Goal: Information Seeking & Learning: Learn about a topic

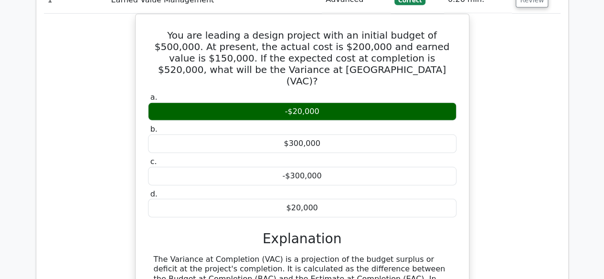
scroll to position [1241, 0]
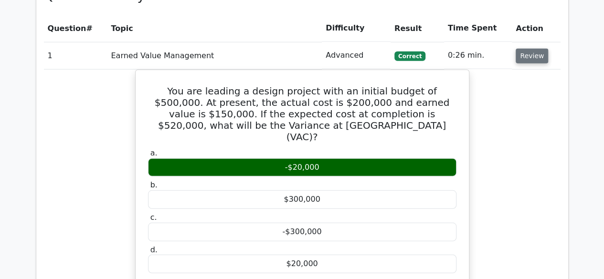
click at [526, 59] on button "Review" at bounding box center [532, 56] width 32 height 15
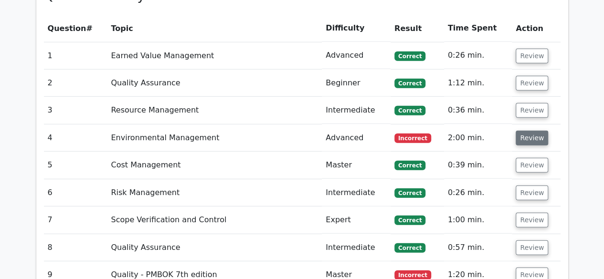
click at [529, 143] on button "Review" at bounding box center [532, 138] width 32 height 15
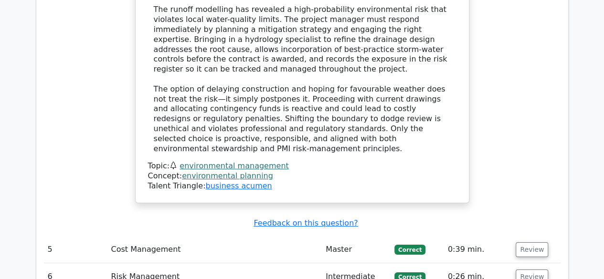
scroll to position [1814, 0]
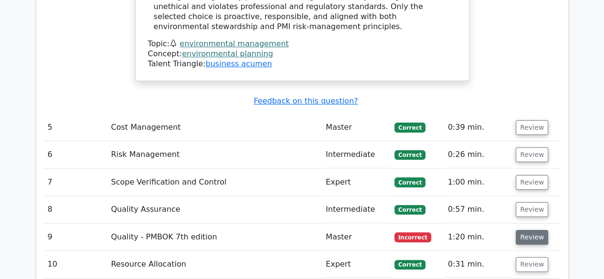
click at [535, 230] on button "Review" at bounding box center [532, 237] width 32 height 15
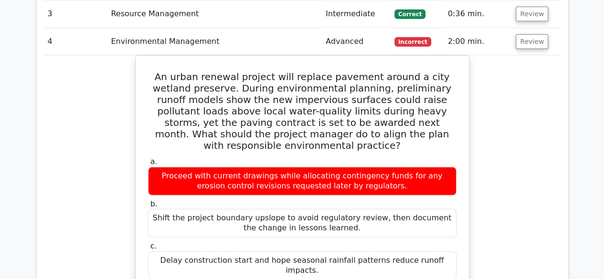
scroll to position [1337, 0]
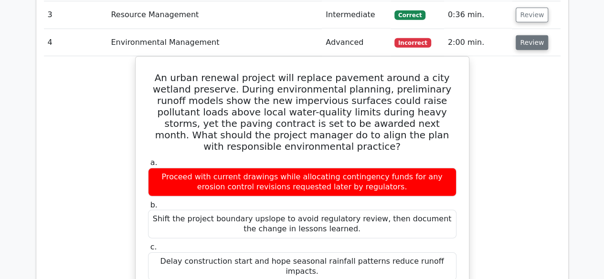
click at [529, 40] on button "Review" at bounding box center [532, 42] width 32 height 15
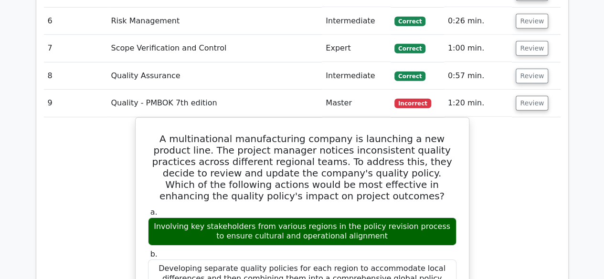
scroll to position [1480, 0]
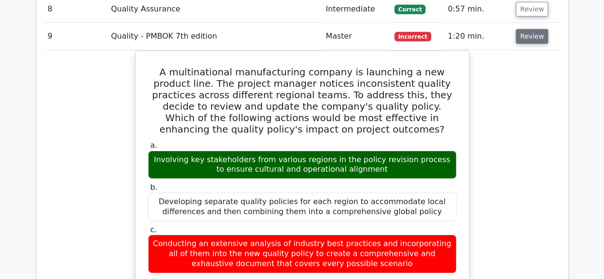
click at [534, 32] on button "Review" at bounding box center [532, 36] width 32 height 15
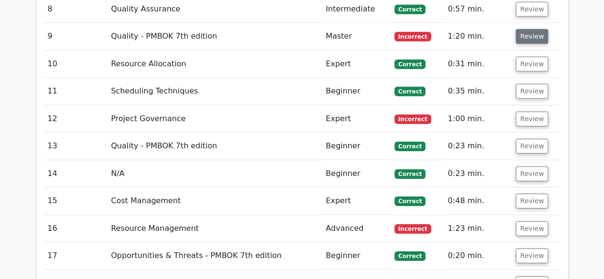
click at [525, 34] on button "Review" at bounding box center [532, 36] width 32 height 15
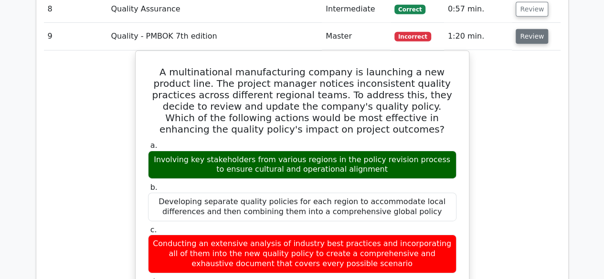
click at [525, 34] on button "Review" at bounding box center [532, 36] width 32 height 15
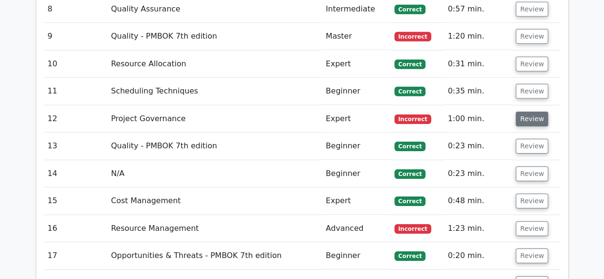
click at [523, 112] on button "Review" at bounding box center [532, 119] width 32 height 15
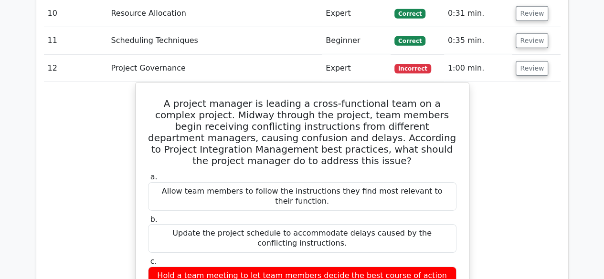
scroll to position [1527, 0]
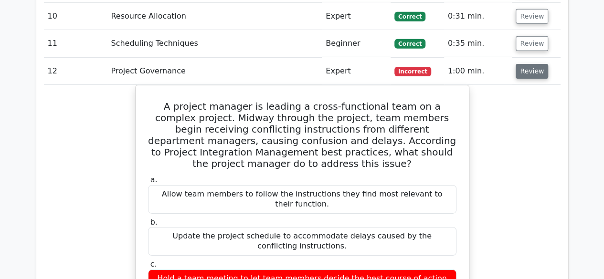
click at [528, 66] on button "Review" at bounding box center [532, 71] width 32 height 15
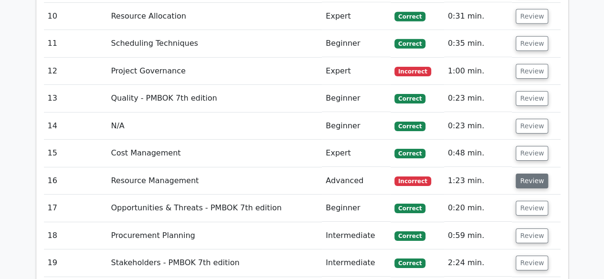
click at [532, 178] on button "Review" at bounding box center [532, 181] width 32 height 15
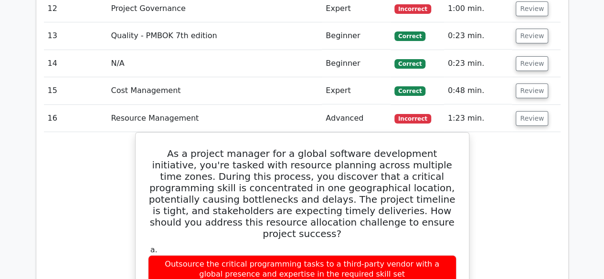
scroll to position [1575, 0]
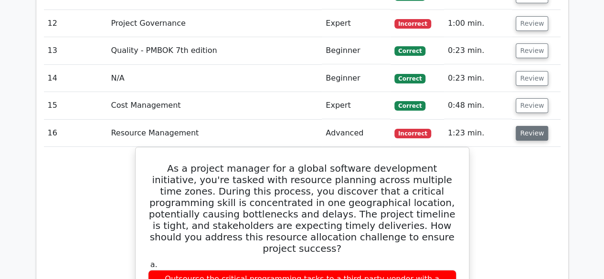
click at [523, 130] on button "Review" at bounding box center [532, 133] width 32 height 15
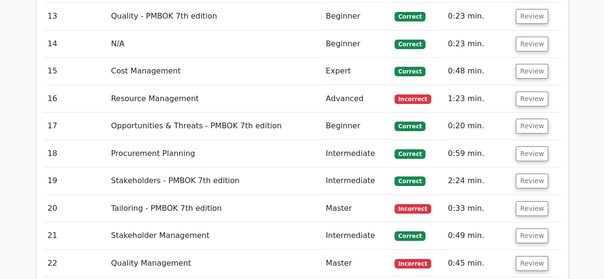
scroll to position [1623, 0]
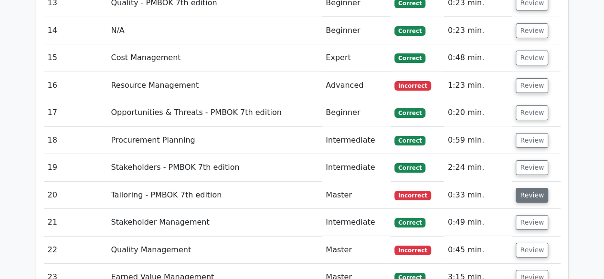
click at [524, 190] on button "Review" at bounding box center [532, 195] width 32 height 15
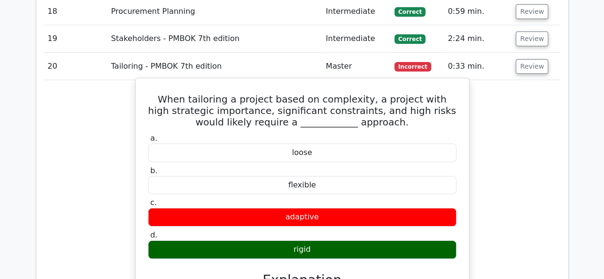
scroll to position [1766, 0]
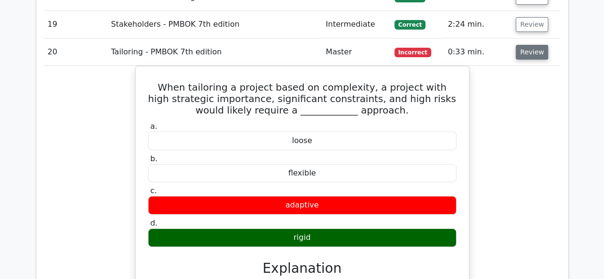
click at [532, 45] on button "Review" at bounding box center [532, 52] width 32 height 15
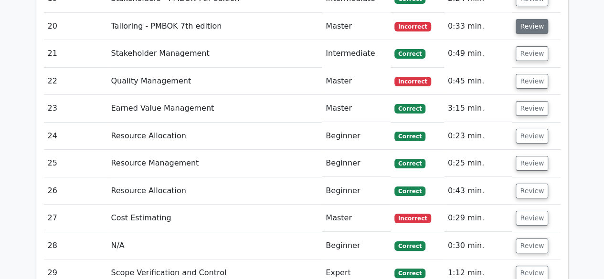
scroll to position [1814, 0]
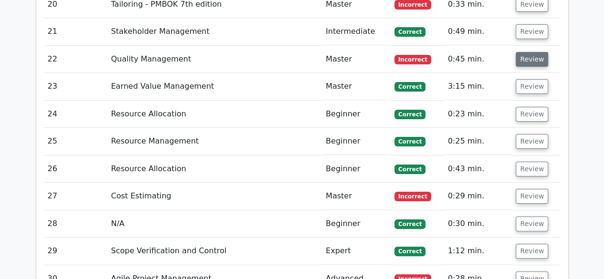
click at [528, 52] on button "Review" at bounding box center [532, 59] width 32 height 15
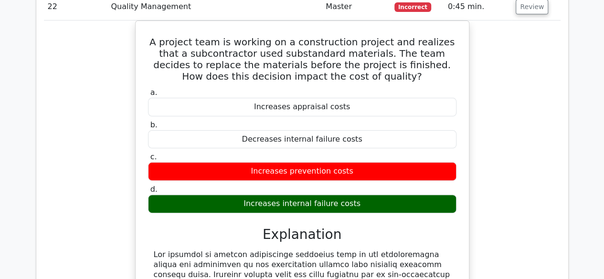
scroll to position [1766, 0]
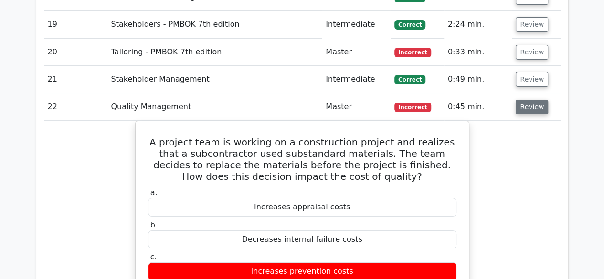
click at [539, 103] on button "Review" at bounding box center [532, 107] width 32 height 15
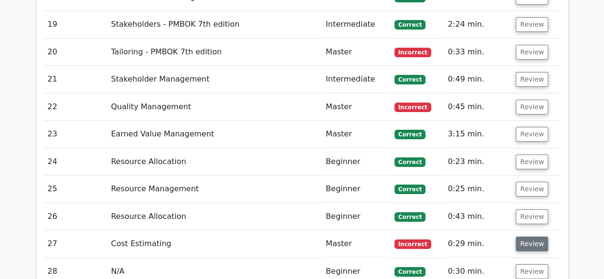
click at [523, 238] on button "Review" at bounding box center [532, 244] width 32 height 15
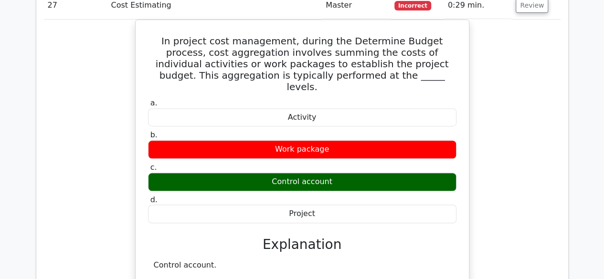
scroll to position [1909, 0]
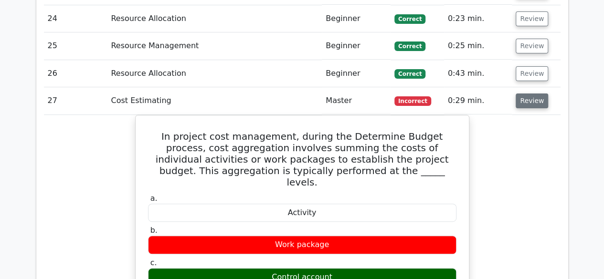
click at [527, 96] on button "Review" at bounding box center [532, 101] width 32 height 15
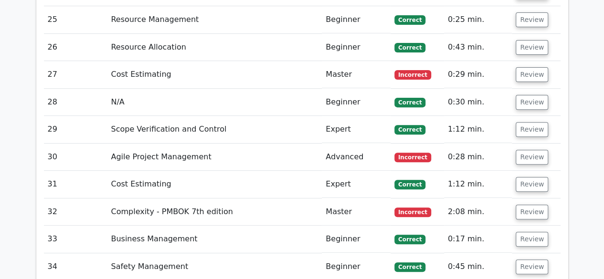
scroll to position [1957, 0]
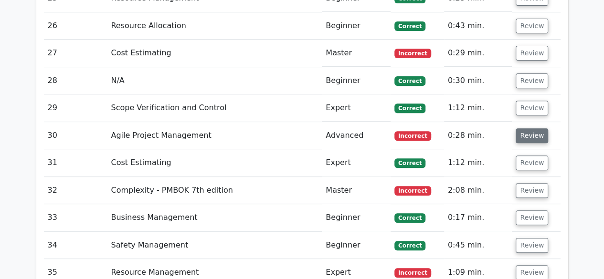
click at [524, 133] on button "Review" at bounding box center [532, 135] width 32 height 15
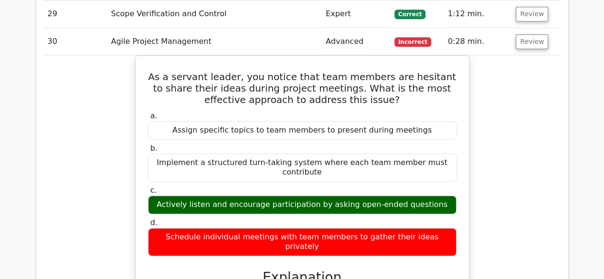
scroll to position [2053, 0]
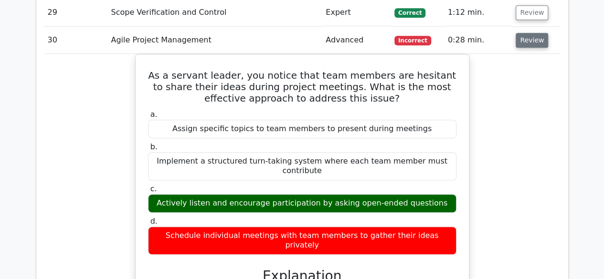
click at [528, 36] on button "Review" at bounding box center [532, 40] width 32 height 15
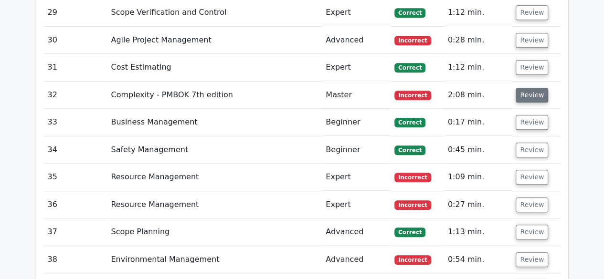
click at [531, 88] on button "Review" at bounding box center [532, 95] width 32 height 15
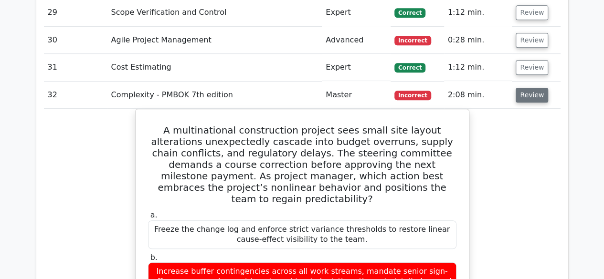
click at [535, 88] on button "Review" at bounding box center [532, 95] width 32 height 15
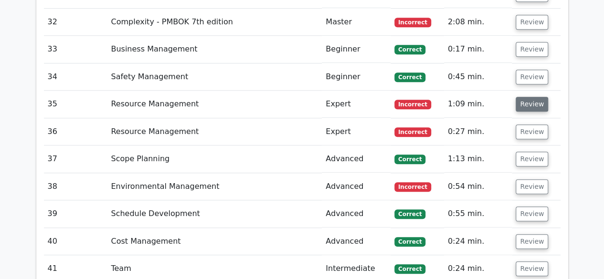
scroll to position [2148, 0]
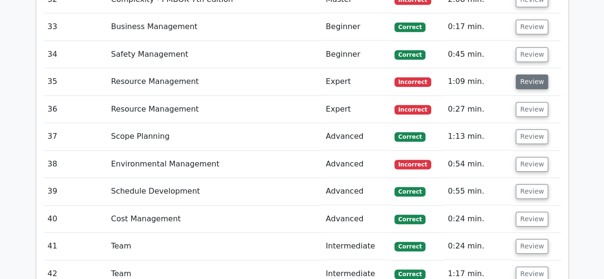
click at [532, 76] on button "Review" at bounding box center [532, 81] width 32 height 15
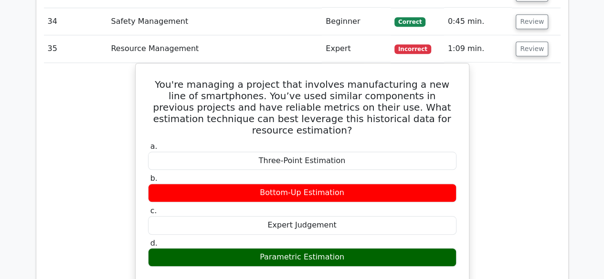
scroll to position [2196, 0]
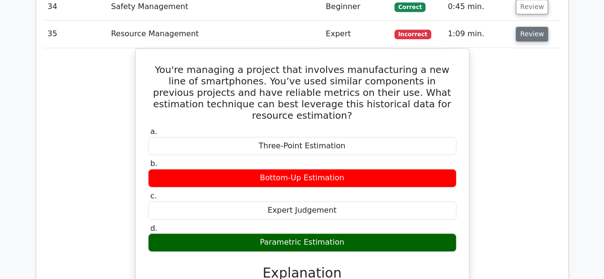
click at [534, 27] on button "Review" at bounding box center [532, 34] width 32 height 15
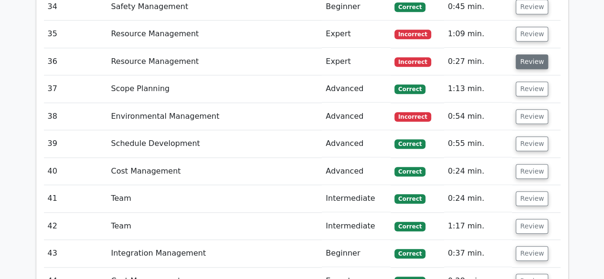
click at [525, 58] on button "Review" at bounding box center [532, 61] width 32 height 15
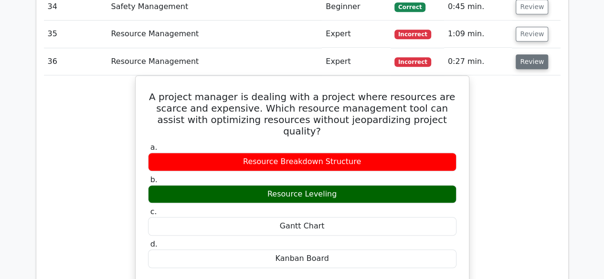
click at [538, 54] on button "Review" at bounding box center [532, 61] width 32 height 15
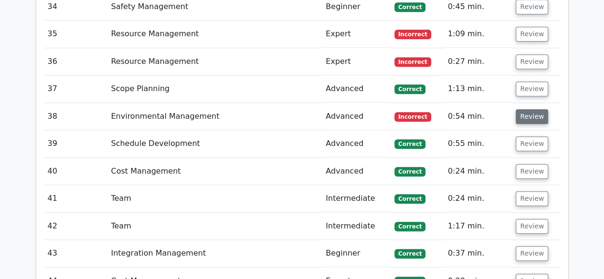
click at [537, 109] on button "Review" at bounding box center [532, 116] width 32 height 15
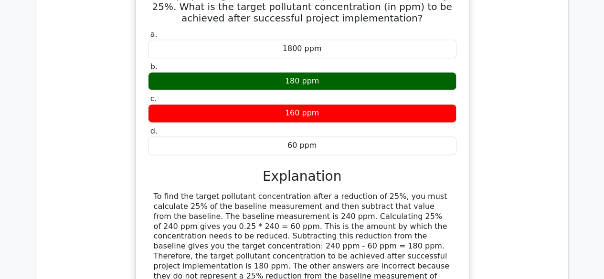
scroll to position [2243, 0]
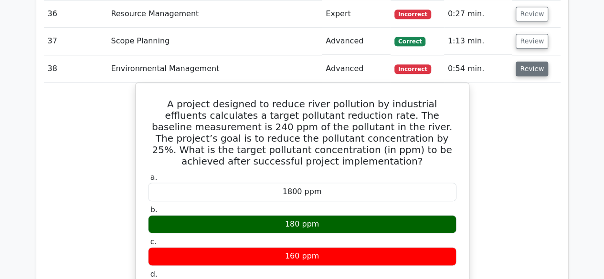
click at [532, 62] on button "Review" at bounding box center [532, 69] width 32 height 15
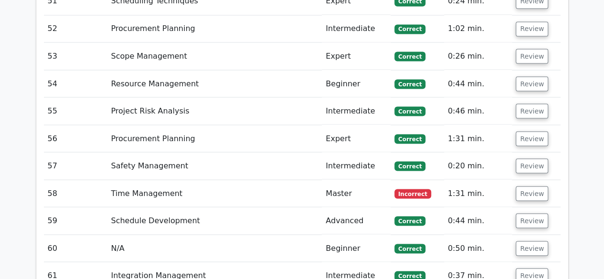
scroll to position [2673, 0]
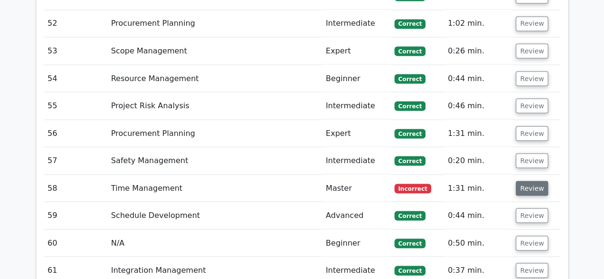
click at [526, 181] on button "Review" at bounding box center [532, 188] width 32 height 15
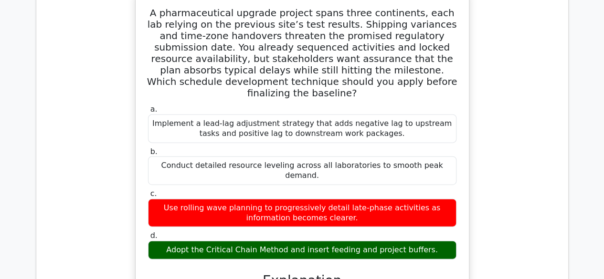
scroll to position [2816, 0]
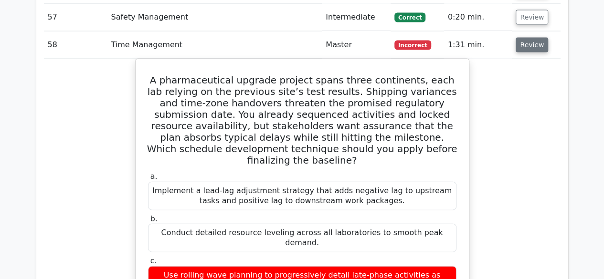
click at [527, 38] on button "Review" at bounding box center [532, 45] width 32 height 15
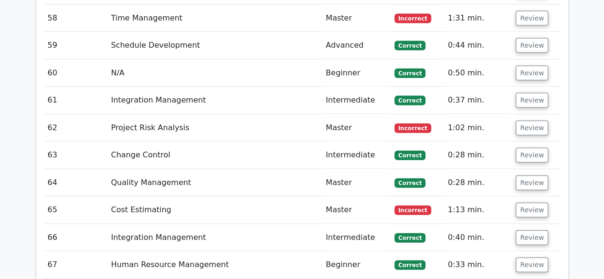
scroll to position [2864, 0]
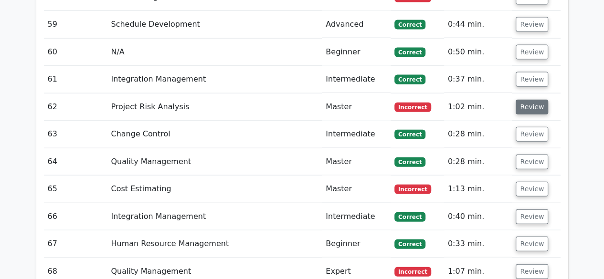
click at [531, 100] on button "Review" at bounding box center [532, 107] width 32 height 15
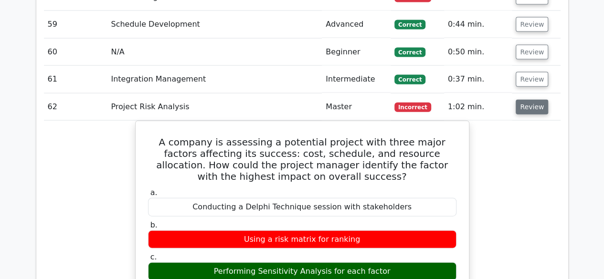
click at [530, 100] on button "Review" at bounding box center [532, 107] width 32 height 15
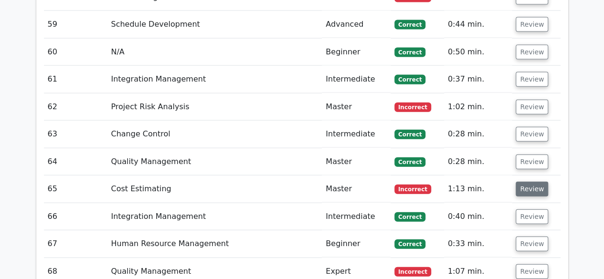
click at [528, 182] on button "Review" at bounding box center [532, 189] width 32 height 15
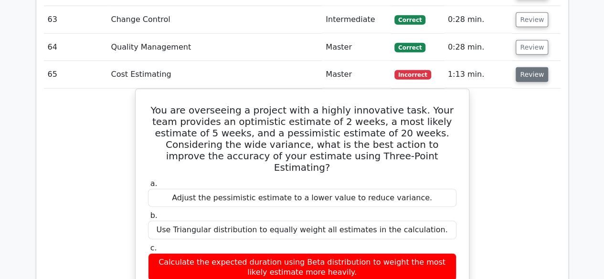
scroll to position [2960, 0]
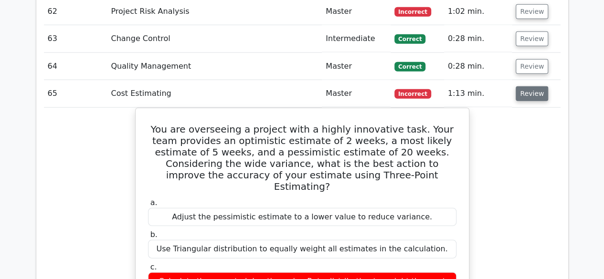
click at [524, 86] on button "Review" at bounding box center [532, 93] width 32 height 15
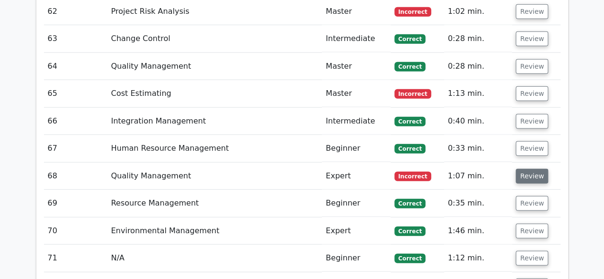
click at [524, 169] on button "Review" at bounding box center [532, 176] width 32 height 15
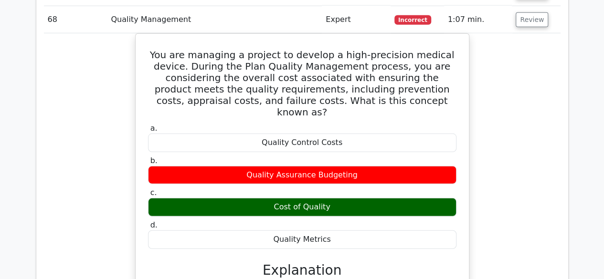
scroll to position [3103, 0]
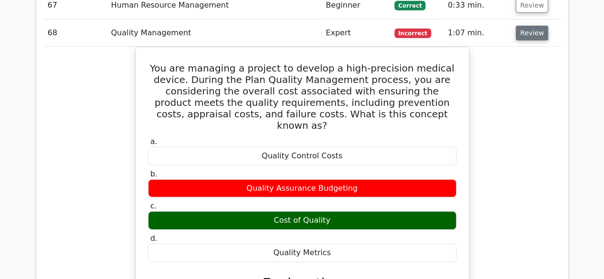
click at [536, 26] on button "Review" at bounding box center [532, 33] width 32 height 15
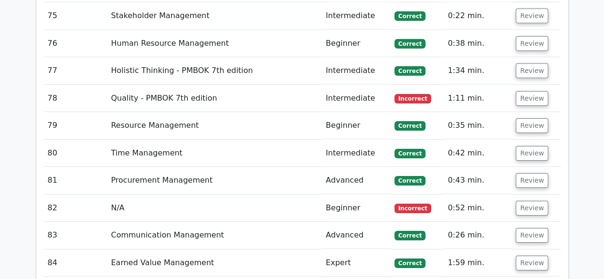
scroll to position [3341, 0]
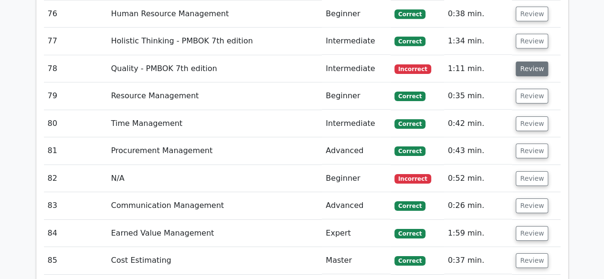
click at [531, 62] on button "Review" at bounding box center [532, 69] width 32 height 15
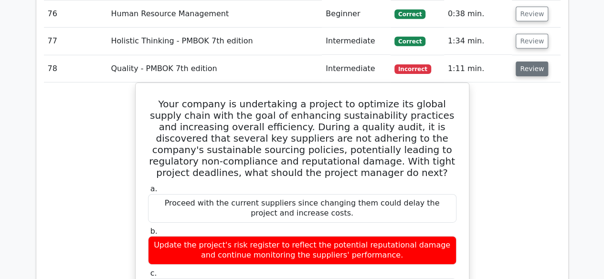
click at [533, 62] on button "Review" at bounding box center [532, 69] width 32 height 15
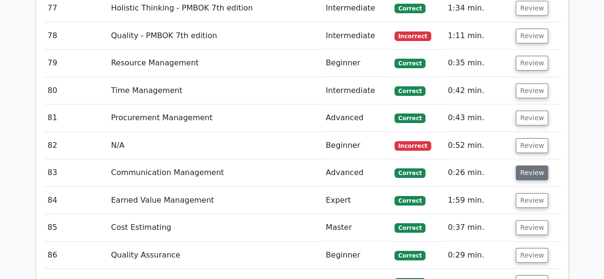
scroll to position [3389, 0]
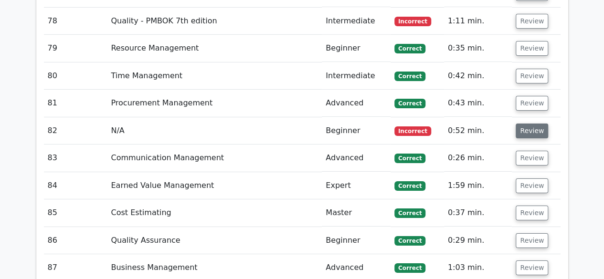
click at [526, 124] on button "Review" at bounding box center [532, 131] width 32 height 15
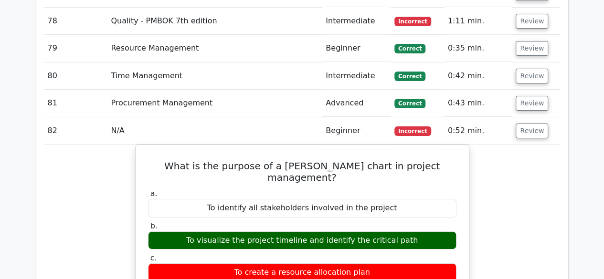
scroll to position [3437, 0]
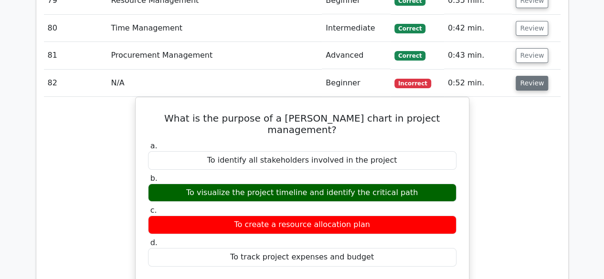
click at [528, 76] on button "Review" at bounding box center [532, 83] width 32 height 15
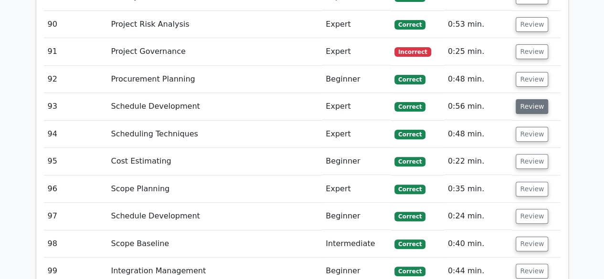
scroll to position [3723, 0]
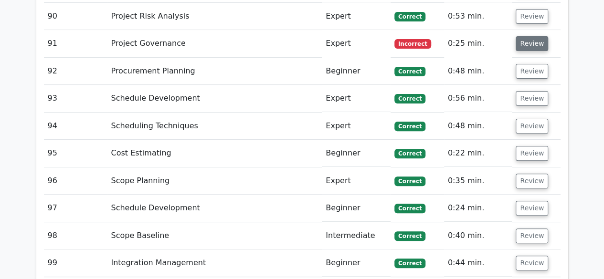
click at [529, 36] on button "Review" at bounding box center [532, 43] width 32 height 15
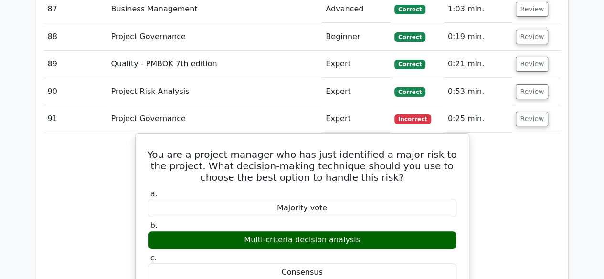
scroll to position [3628, 0]
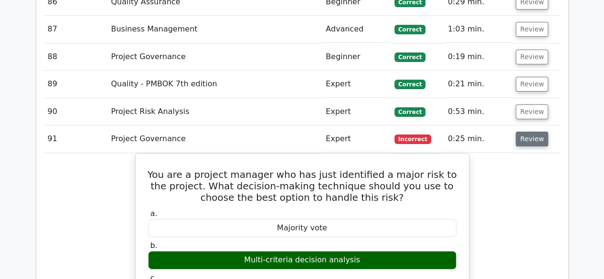
click at [523, 132] on button "Review" at bounding box center [532, 139] width 32 height 15
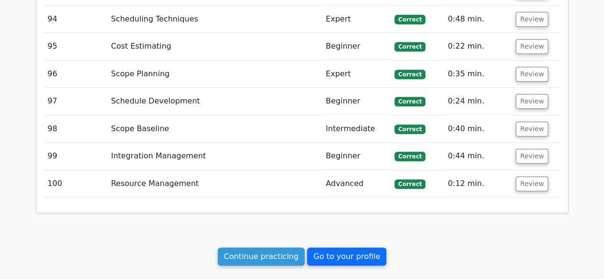
scroll to position [3866, 0]
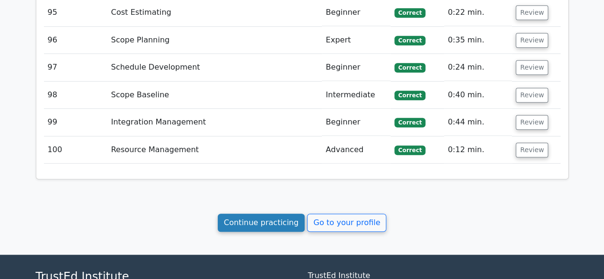
click at [250, 214] on link "Continue practicing" at bounding box center [261, 223] width 87 height 18
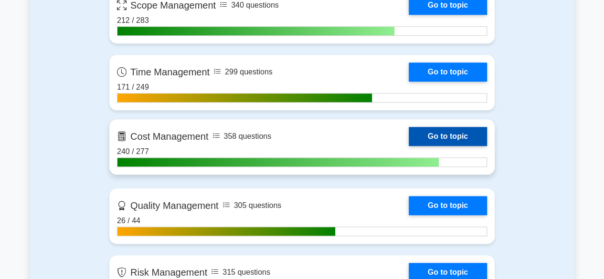
scroll to position [525, 0]
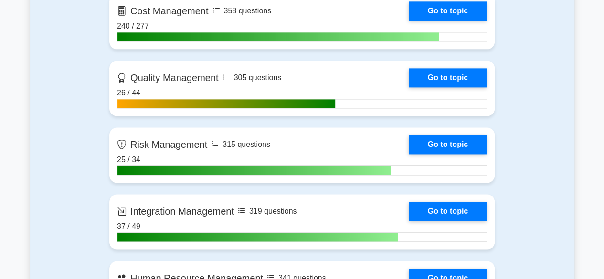
drag, startPoint x: 324, startPoint y: 142, endPoint x: 326, endPoint y: 182, distance: 40.6
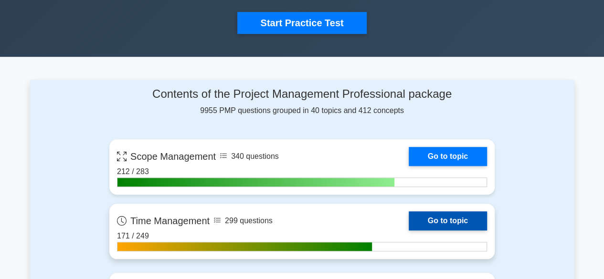
scroll to position [382, 0]
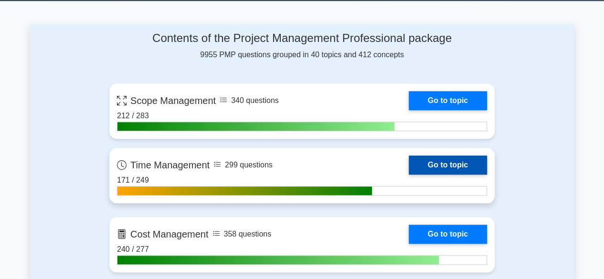
click at [456, 162] on link "Go to topic" at bounding box center [448, 165] width 78 height 19
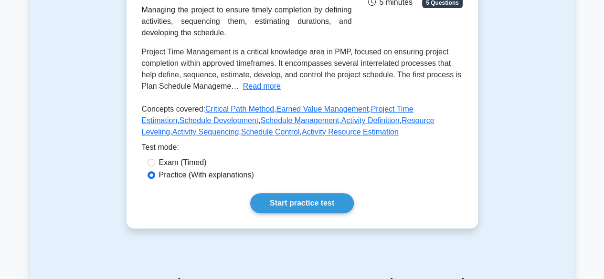
scroll to position [179, 0]
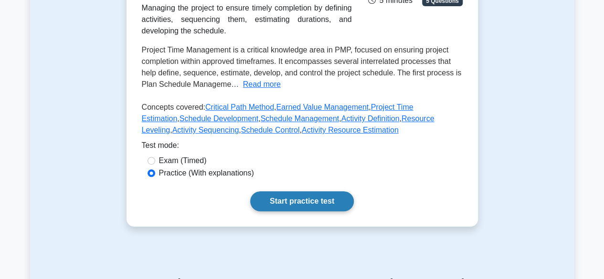
click at [281, 201] on link "Start practice test" at bounding box center [302, 201] width 104 height 20
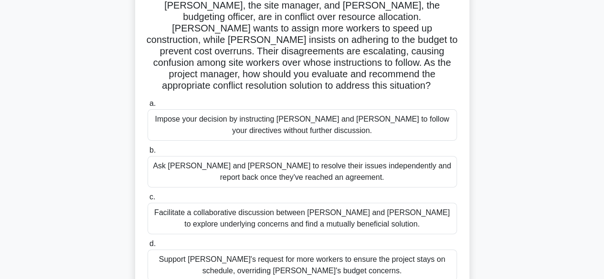
scroll to position [95, 0]
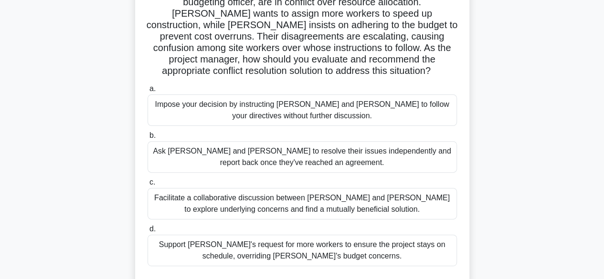
click at [369, 202] on div "Facilitate a collaborative discussion between Tom and Lisa to explore underlyin…" at bounding box center [301, 204] width 309 height 32
click at [147, 186] on input "c. Facilitate a collaborative discussion between Tom and Lisa to explore underl…" at bounding box center [147, 182] width 0 height 6
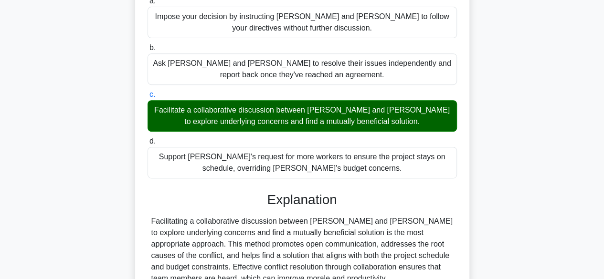
scroll to position [334, 0]
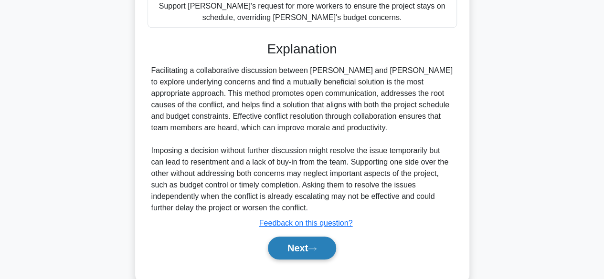
click at [321, 237] on button "Next" at bounding box center [302, 248] width 68 height 23
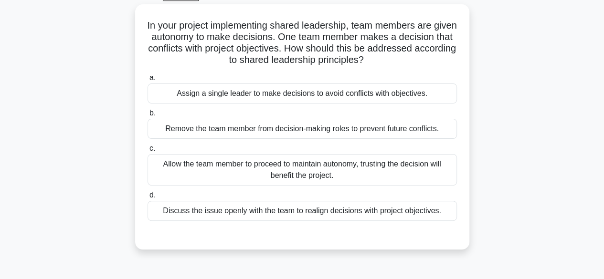
scroll to position [45, 0]
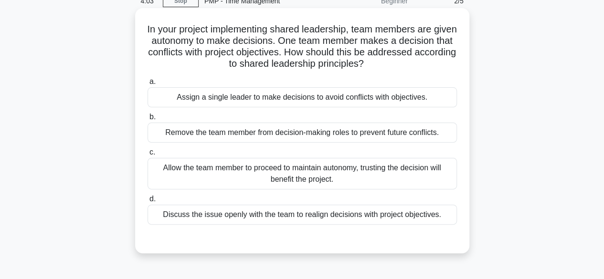
click at [329, 219] on div "Discuss the issue openly with the team to realign decisions with project object…" at bounding box center [301, 215] width 309 height 20
click at [147, 202] on input "d. Discuss the issue openly with the team to realign decisions with project obj…" at bounding box center [147, 199] width 0 height 6
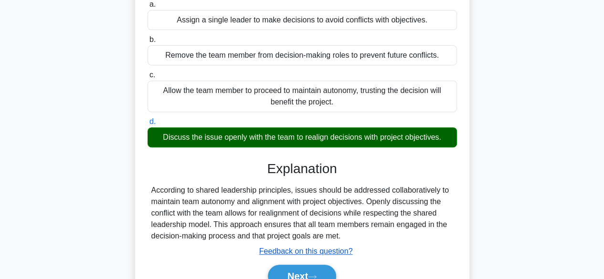
scroll to position [236, 0]
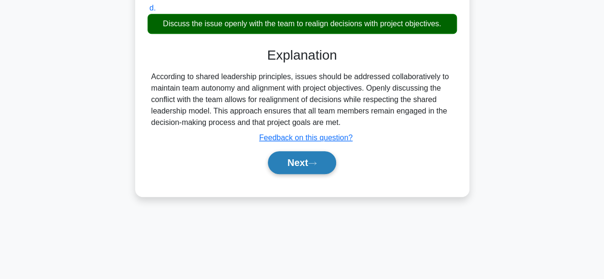
click at [303, 163] on button "Next" at bounding box center [302, 162] width 68 height 23
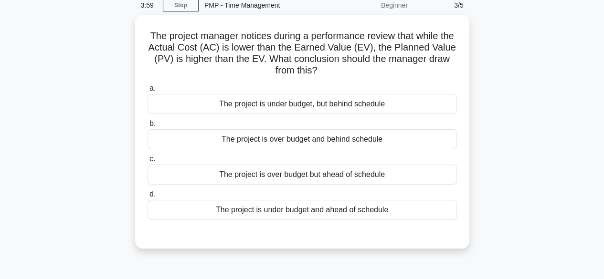
scroll to position [0, 0]
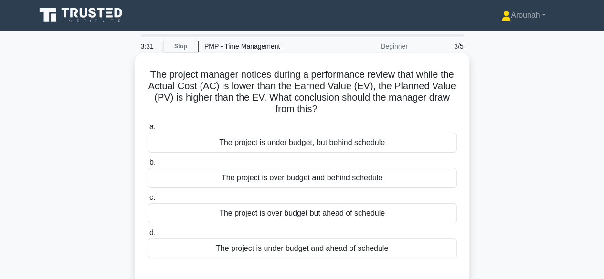
click at [347, 141] on div "The project is under budget, but behind schedule" at bounding box center [301, 143] width 309 height 20
click at [147, 130] on input "a. The project is under budget, but behind schedule" at bounding box center [147, 127] width 0 height 6
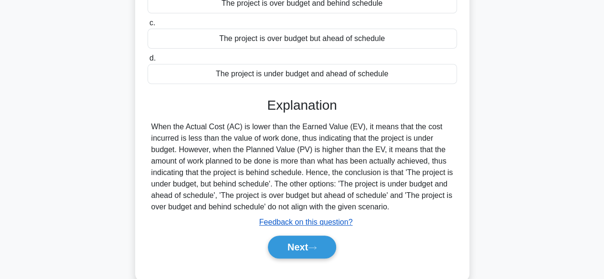
scroll to position [191, 0]
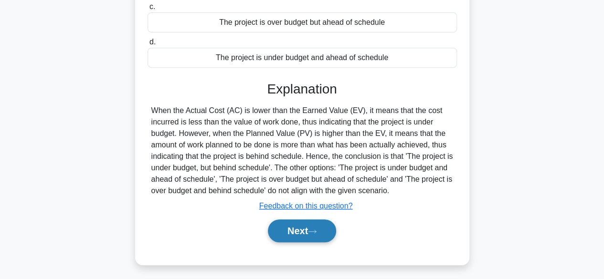
click at [291, 221] on button "Next" at bounding box center [302, 231] width 68 height 23
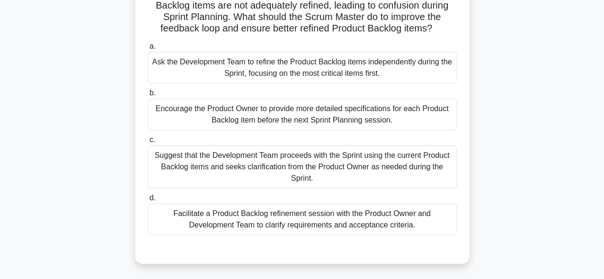
scroll to position [95, 0]
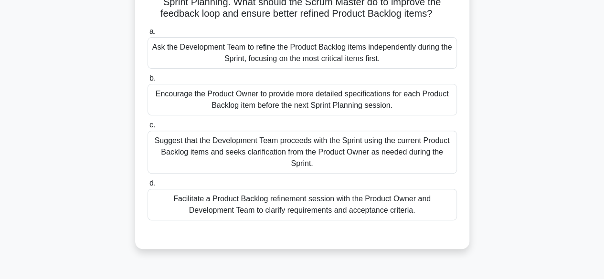
click at [403, 212] on div "Facilitate a Product Backlog refinement session with the Product Owner and Deve…" at bounding box center [301, 205] width 309 height 32
click at [147, 187] on input "d. Facilitate a Product Backlog refinement session with the Product Owner and D…" at bounding box center [147, 183] width 0 height 6
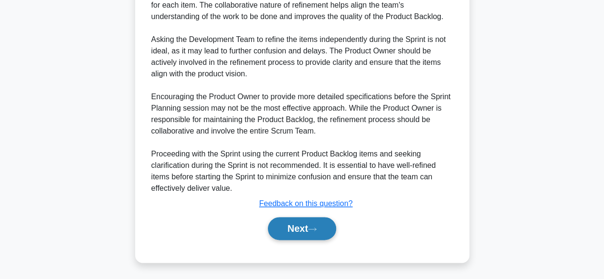
click at [312, 230] on icon at bounding box center [312, 229] width 9 height 5
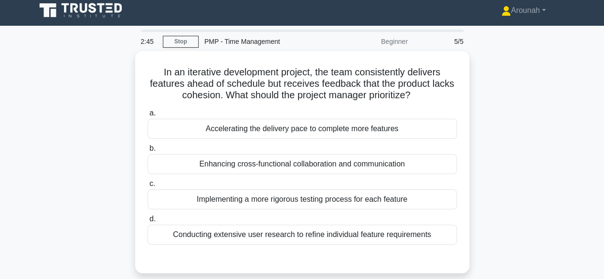
scroll to position [0, 0]
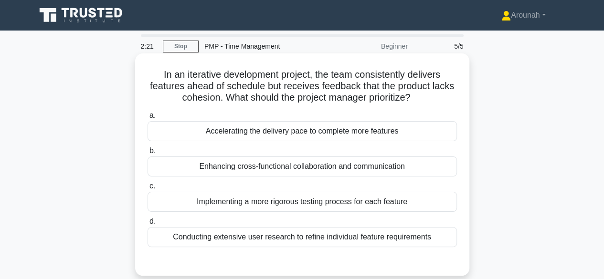
click at [337, 204] on div "Implementing a more rigorous testing process for each feature" at bounding box center [301, 202] width 309 height 20
click at [147, 190] on input "c. Implementing a more rigorous testing process for each feature" at bounding box center [147, 186] width 0 height 6
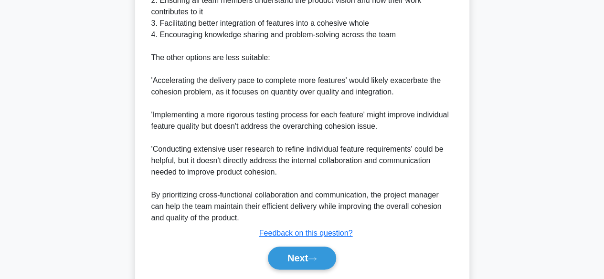
scroll to position [447, 0]
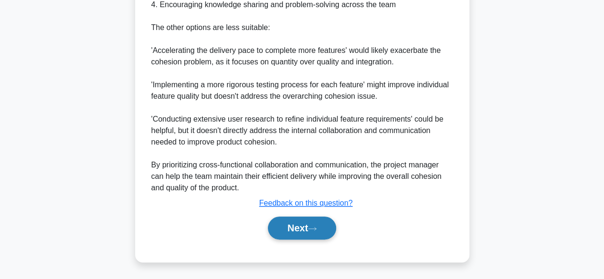
click at [305, 229] on button "Next" at bounding box center [302, 228] width 68 height 23
click at [293, 225] on button "Next" at bounding box center [302, 228] width 68 height 23
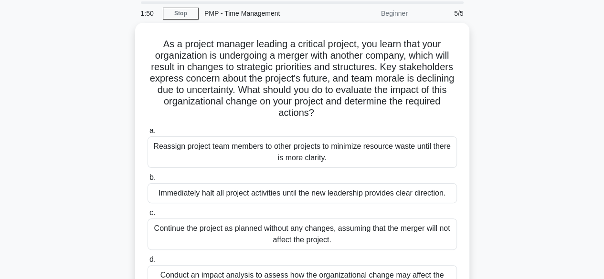
scroll to position [48, 0]
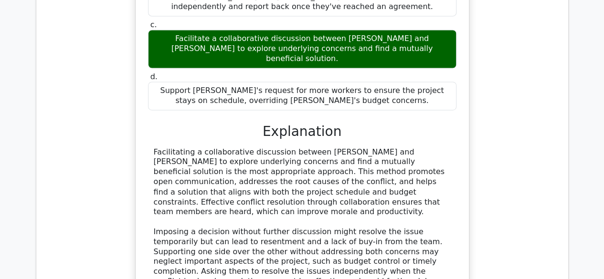
scroll to position [907, 0]
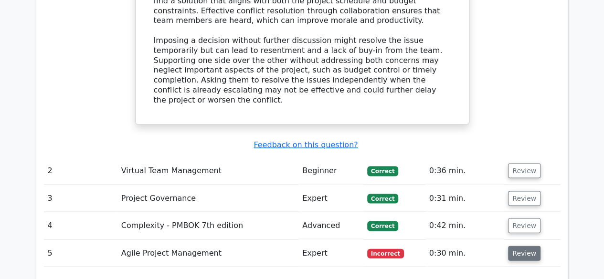
click at [523, 246] on button "Review" at bounding box center [524, 253] width 32 height 15
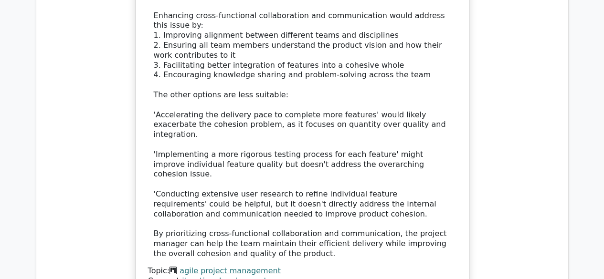
scroll to position [1623, 0]
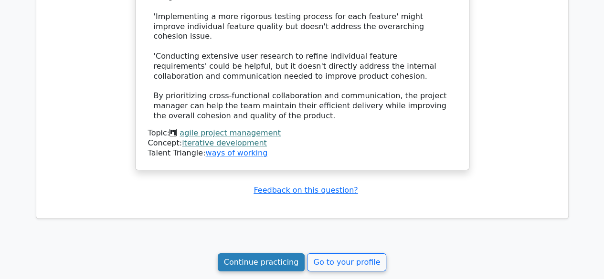
click at [275, 253] on link "Continue practicing" at bounding box center [261, 262] width 87 height 18
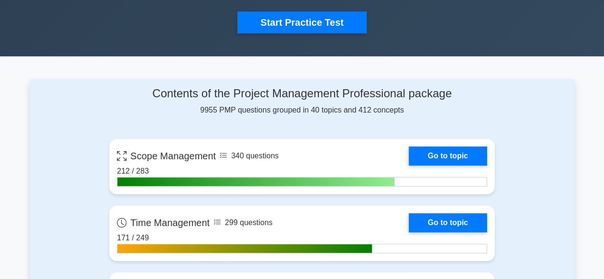
scroll to position [334, 0]
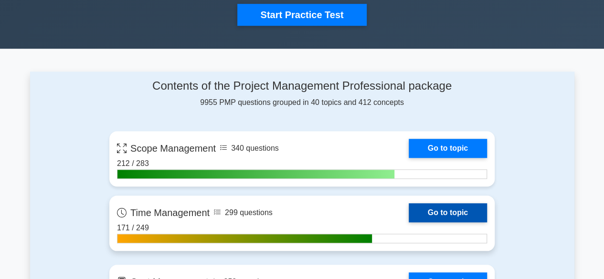
click at [463, 212] on link "Go to topic" at bounding box center [448, 212] width 78 height 19
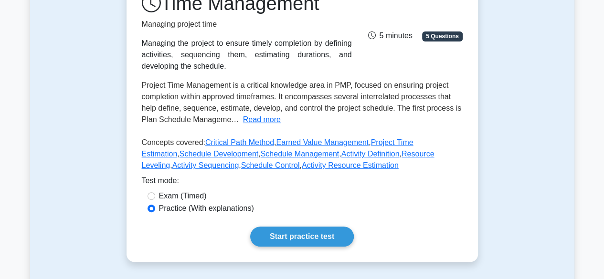
scroll to position [239, 0]
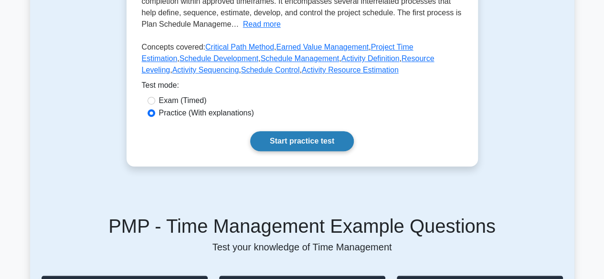
click at [292, 144] on link "Start practice test" at bounding box center [302, 141] width 104 height 20
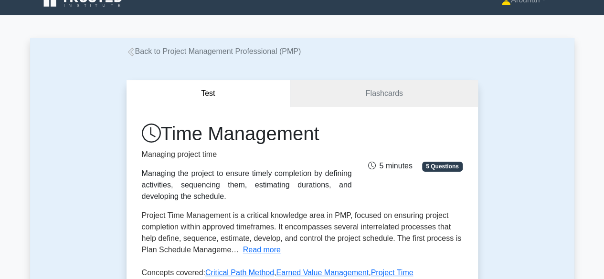
scroll to position [0, 0]
